Goal: Obtain resource: Download file/media

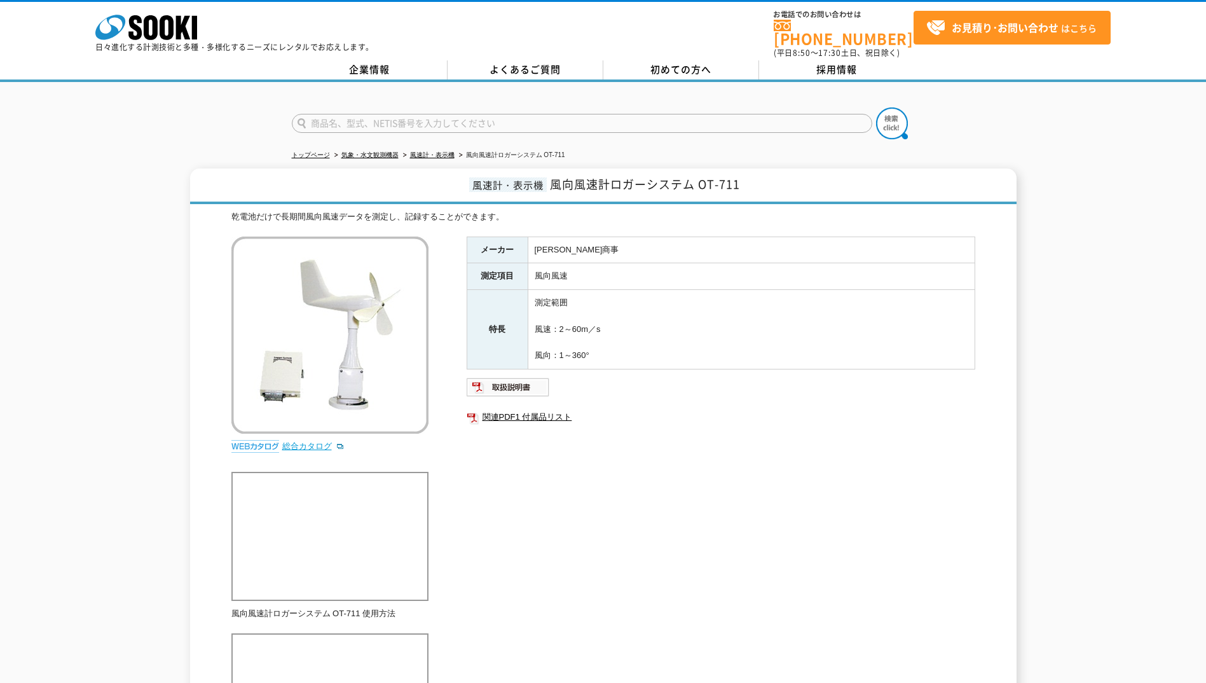
click at [312, 441] on link "総合カタログ" at bounding box center [313, 446] width 62 height 10
click at [489, 409] on link "関連PDF1 付属品リスト" at bounding box center [721, 417] width 509 height 17
click at [305, 441] on link "総合カタログ" at bounding box center [313, 446] width 62 height 10
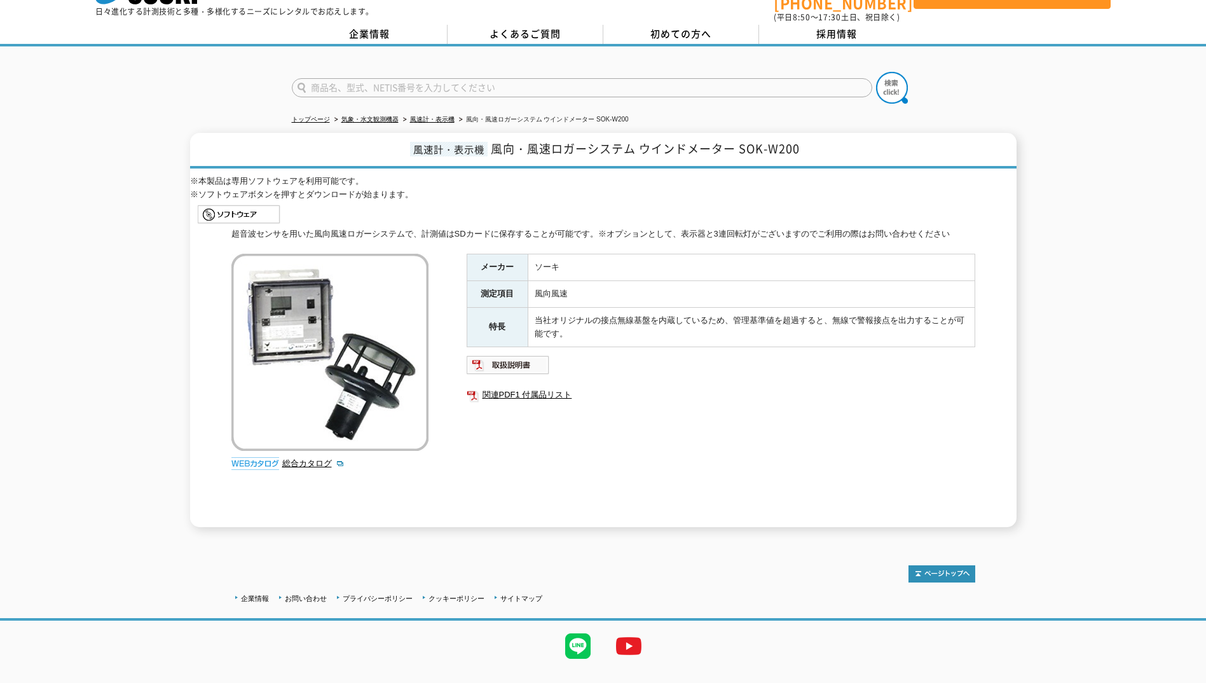
scroll to position [53, 0]
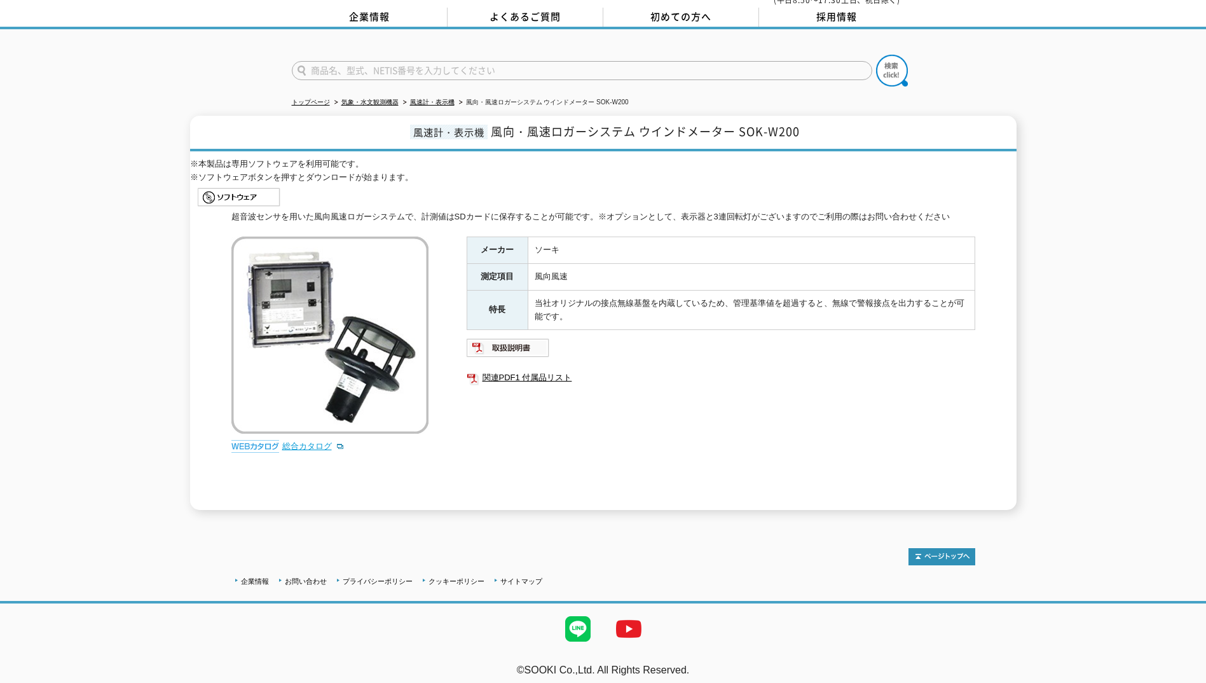
click at [299, 441] on link "総合カタログ" at bounding box center [313, 446] width 62 height 10
